Goal: Information Seeking & Learning: Check status

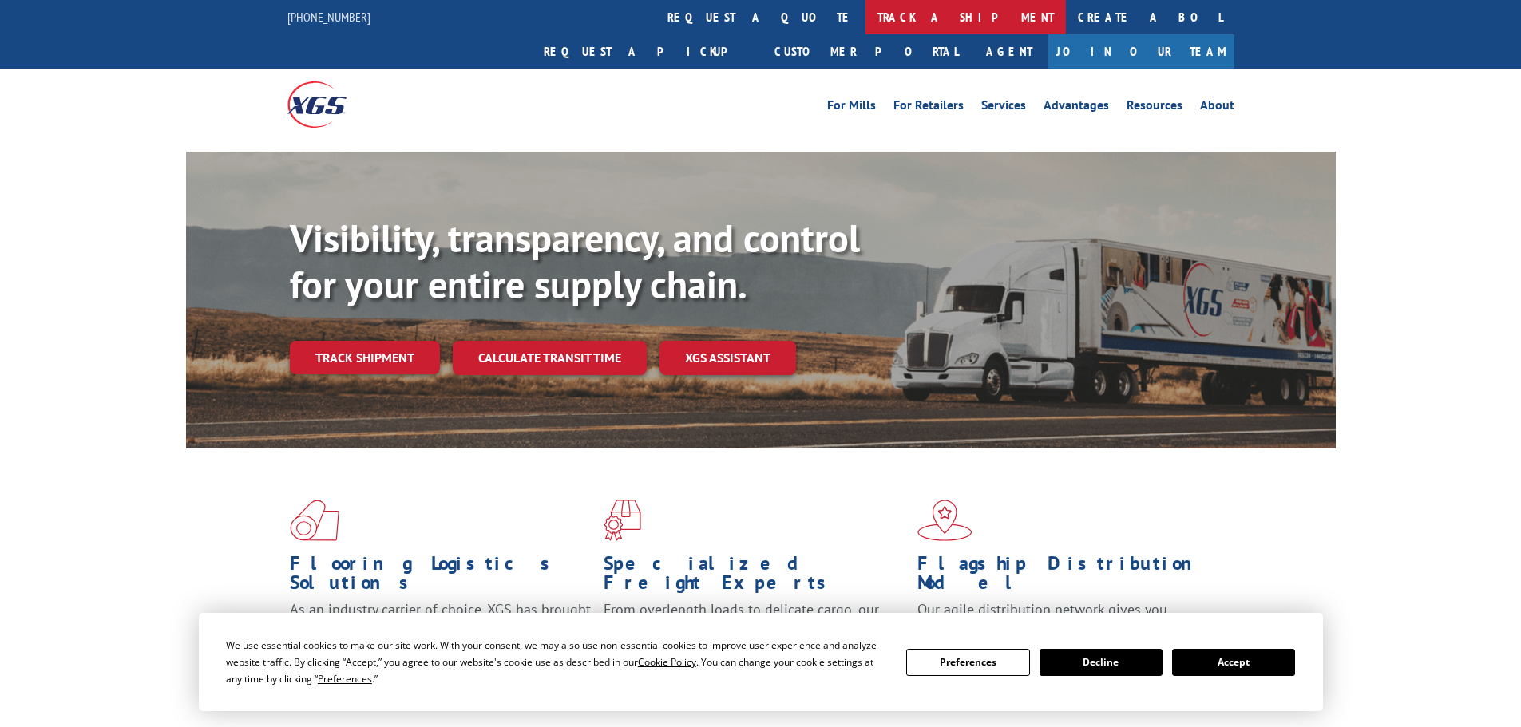
click at [865, 21] on link "track a shipment" at bounding box center [965, 17] width 200 height 34
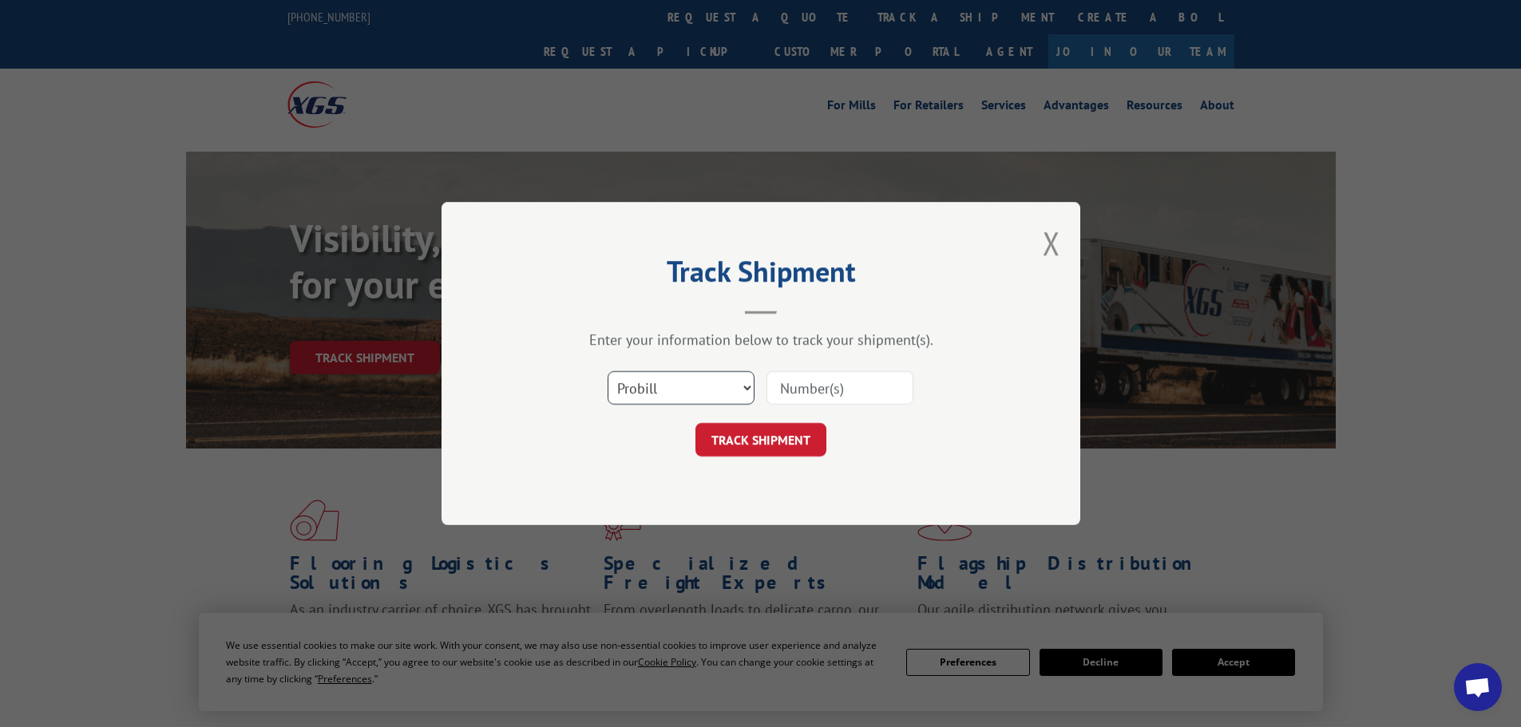
click at [677, 378] on select "Select category... Probill BOL PO" at bounding box center [680, 388] width 147 height 34
select select "bol"
click at [607, 371] on select "Select category... Probill BOL PO" at bounding box center [680, 388] width 147 height 34
click at [792, 387] on input at bounding box center [839, 388] width 147 height 34
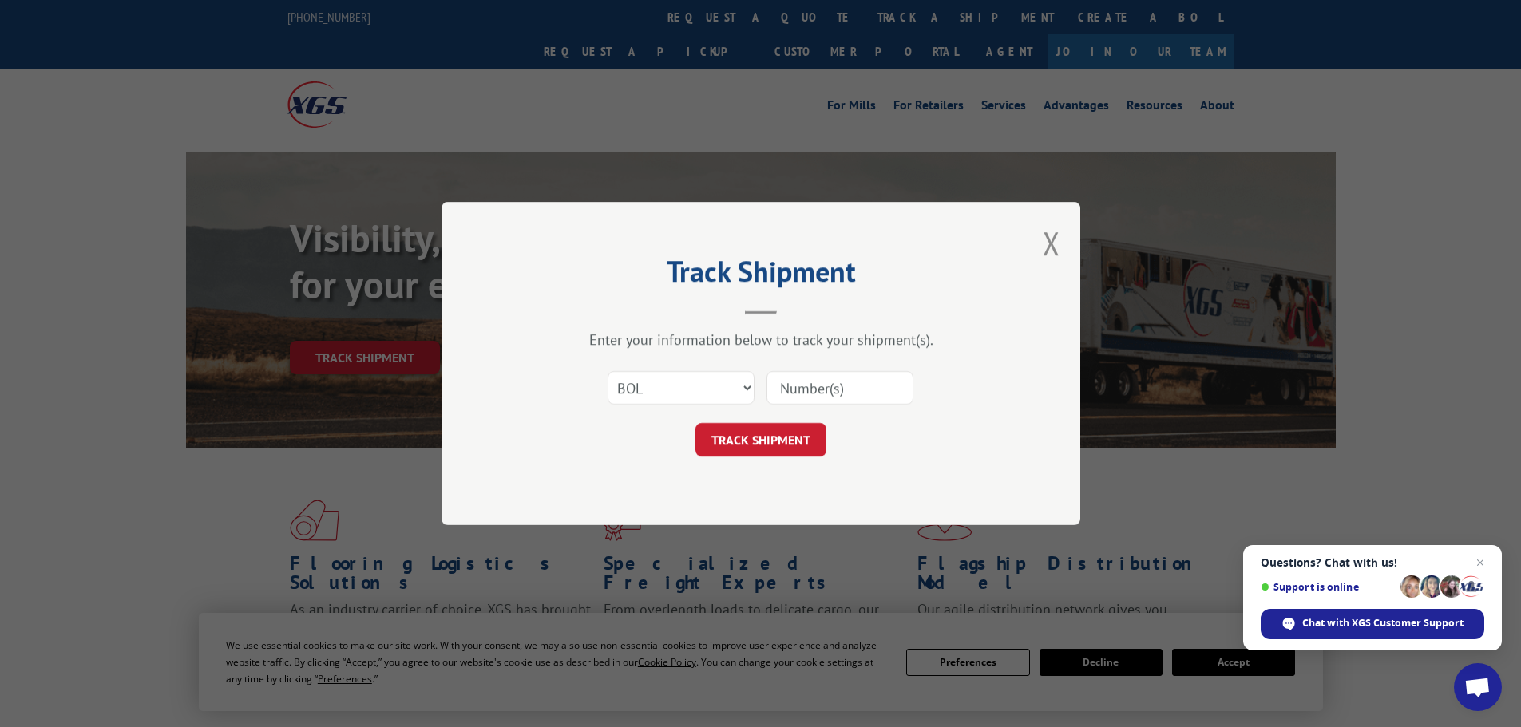
paste input "5495353"
type input "5495353"
click at [788, 440] on button "TRACK SHIPMENT" at bounding box center [760, 440] width 131 height 34
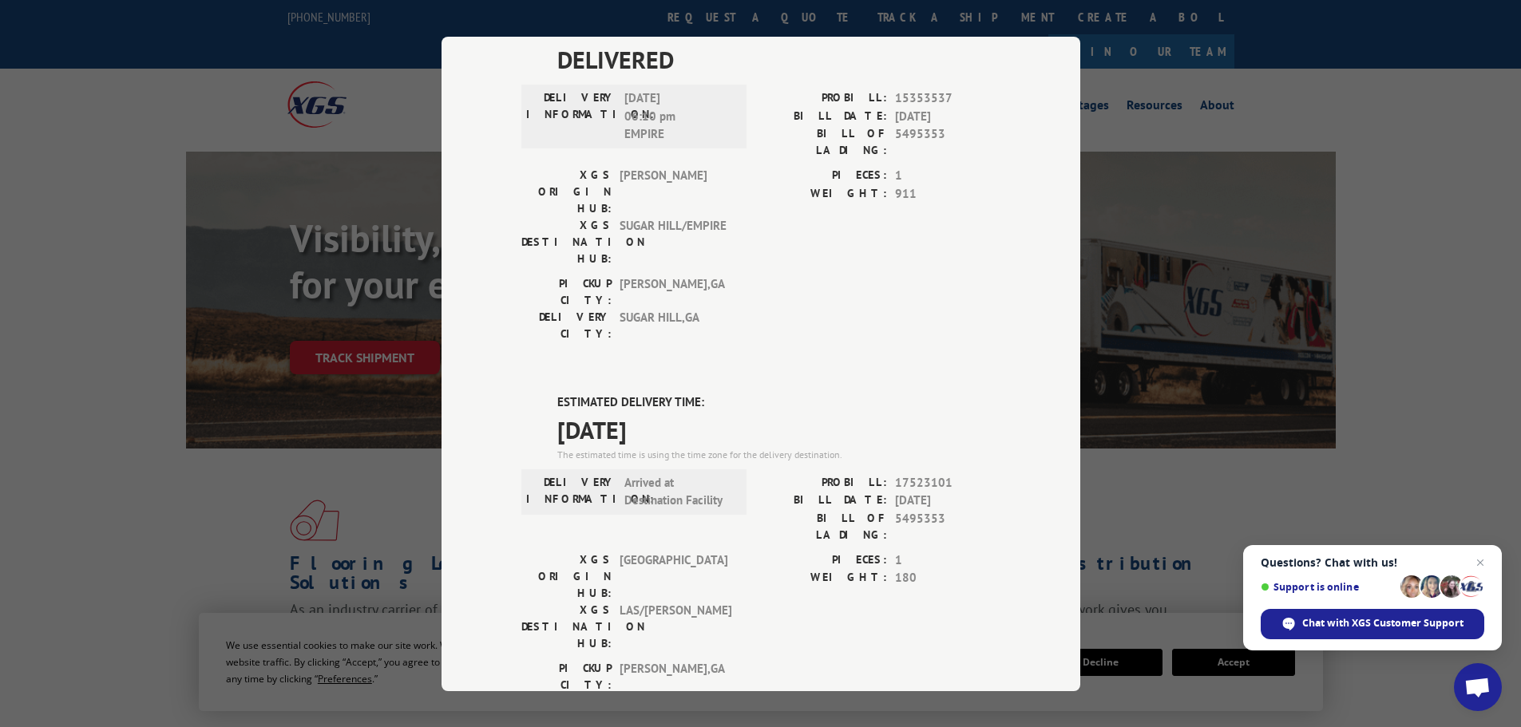
scroll to position [6, 0]
